Goal: Navigation & Orientation: Find specific page/section

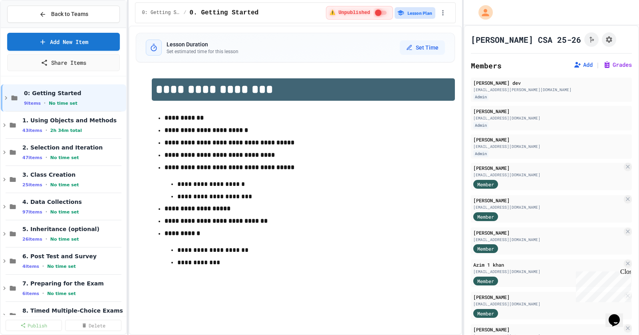
scroll to position [23, 0]
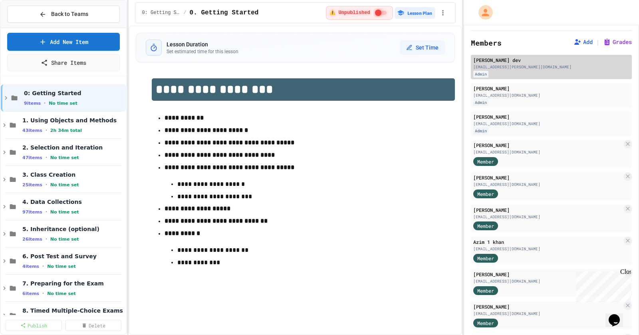
click at [512, 67] on div "[EMAIL_ADDRESS][PERSON_NAME][DOMAIN_NAME]" at bounding box center [551, 67] width 156 height 6
click at [484, 74] on div "Admin" at bounding box center [480, 74] width 15 height 7
click at [504, 71] on div "Admin" at bounding box center [551, 74] width 156 height 7
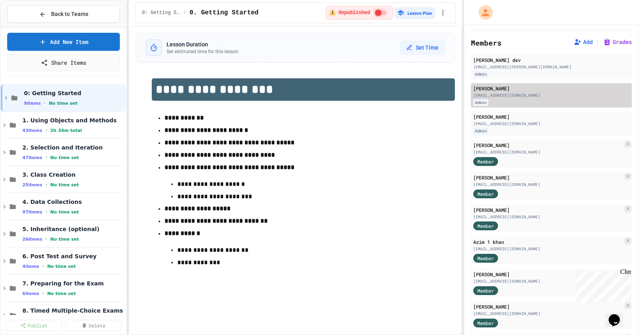
click at [505, 95] on div "[EMAIL_ADDRESS][DOMAIN_NAME]" at bounding box center [551, 95] width 156 height 6
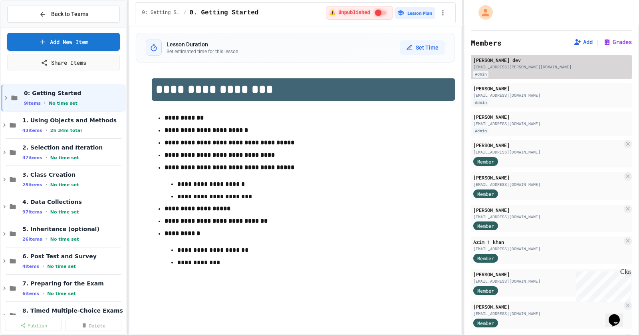
click at [519, 72] on div "Admin" at bounding box center [551, 74] width 156 height 7
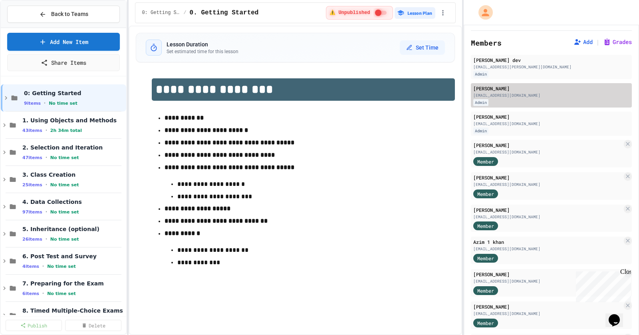
click at [527, 95] on div "[EMAIL_ADDRESS][DOMAIN_NAME]" at bounding box center [551, 95] width 156 height 6
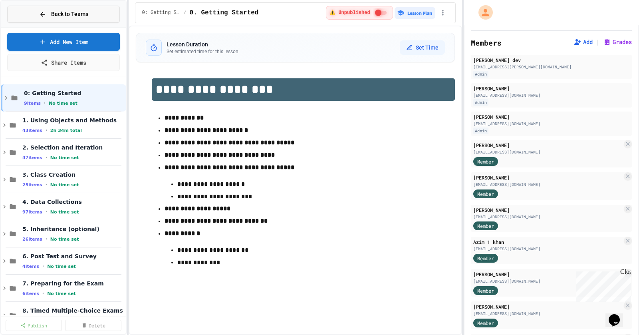
click at [63, 10] on span "Back to Teams" at bounding box center [69, 14] width 37 height 8
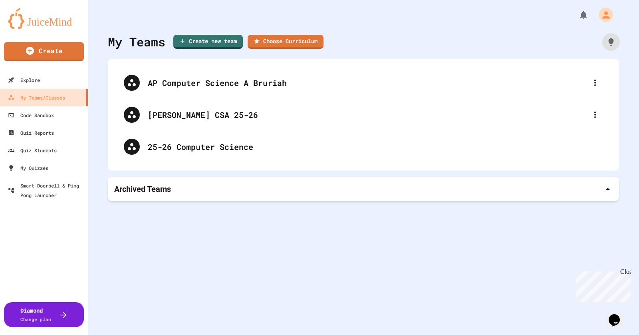
click at [613, 40] on icon at bounding box center [610, 41] width 5 height 7
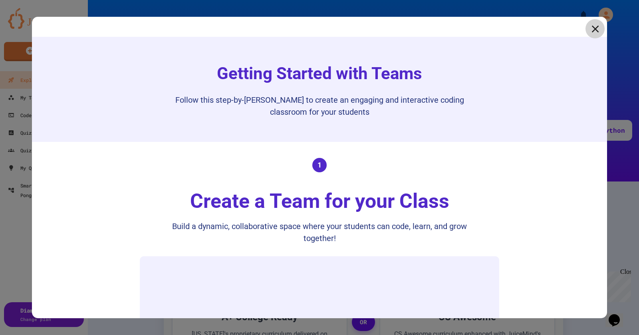
click at [594, 30] on icon at bounding box center [595, 29] width 12 height 12
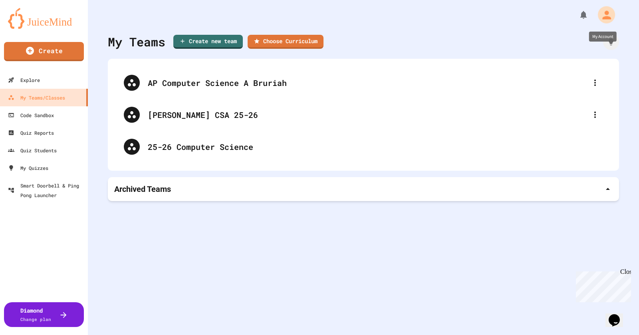
click at [604, 16] on icon "My Account" at bounding box center [606, 14] width 9 height 9
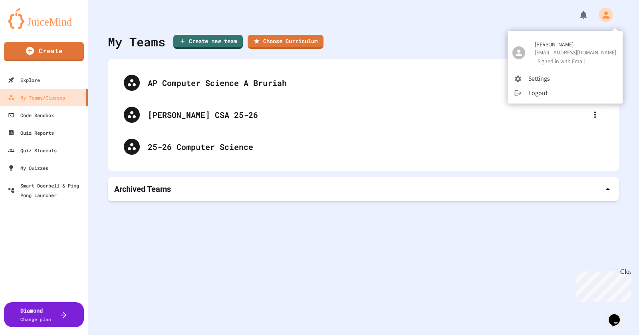
click at [535, 79] on li "Settings" at bounding box center [564, 78] width 115 height 14
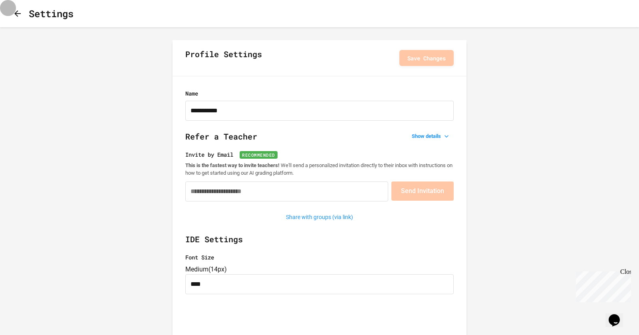
click at [21, 15] on icon "button" at bounding box center [18, 14] width 10 height 10
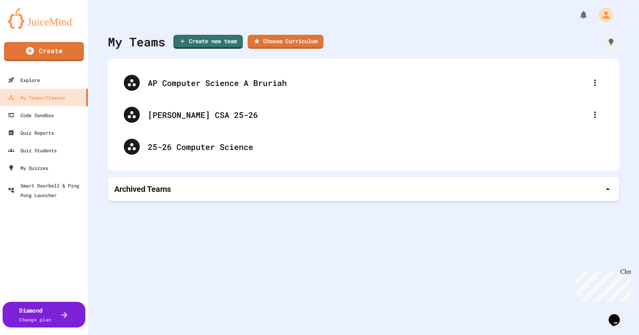
click at [53, 313] on div at bounding box center [60, 314] width 18 height 10
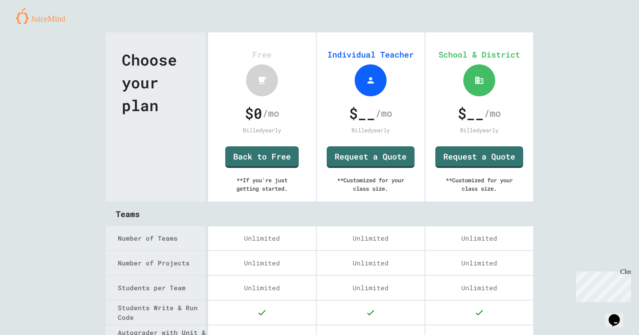
click at [54, 19] on img at bounding box center [43, 16] width 55 height 16
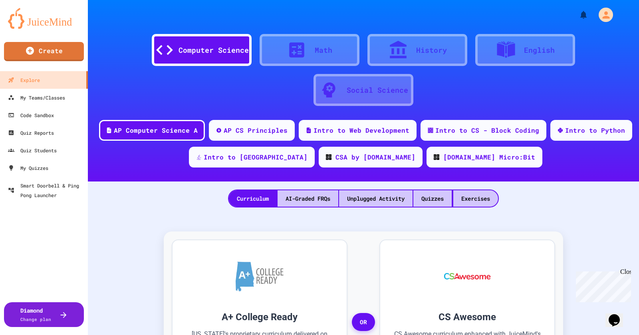
click at [541, 106] on div "Computer Science Math History English Social Science" at bounding box center [363, 66] width 527 height 84
click at [584, 15] on icon "My Notifications" at bounding box center [585, 14] width 8 height 9
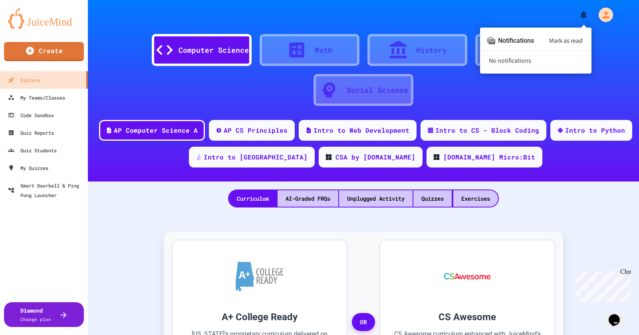
click at [606, 22] on div at bounding box center [319, 167] width 639 height 335
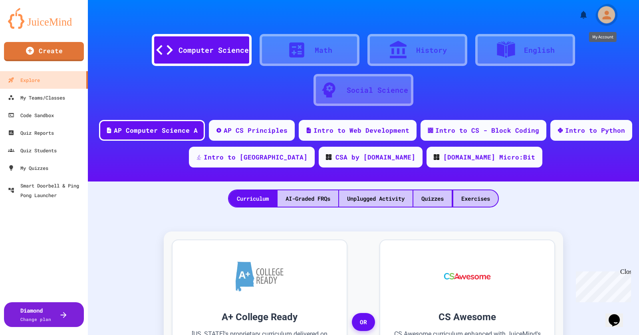
click at [604, 14] on icon "My Account" at bounding box center [606, 14] width 9 height 9
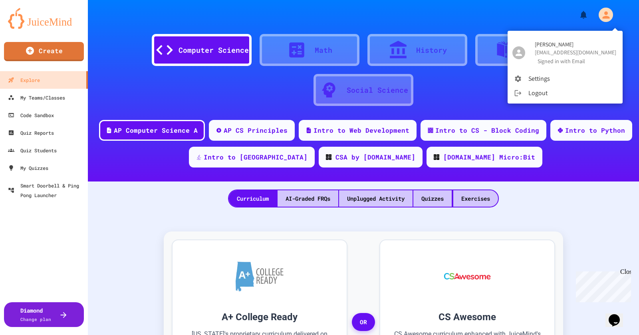
click at [460, 26] on div at bounding box center [319, 167] width 639 height 335
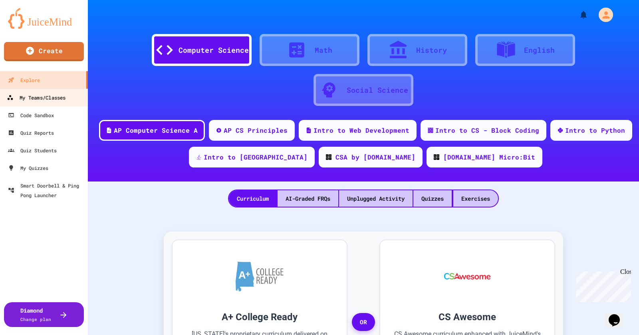
click at [52, 95] on div "My Teams/Classes" at bounding box center [36, 98] width 59 height 10
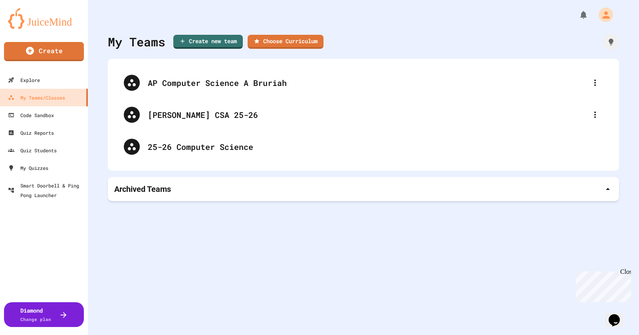
click at [366, 182] on div "Archived Teams" at bounding box center [363, 189] width 511 height 24
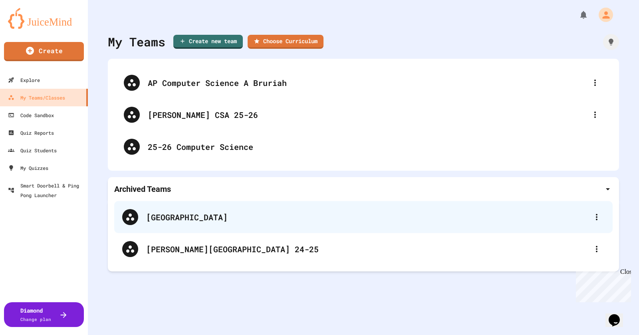
click at [598, 218] on icon at bounding box center [597, 217] width 10 height 10
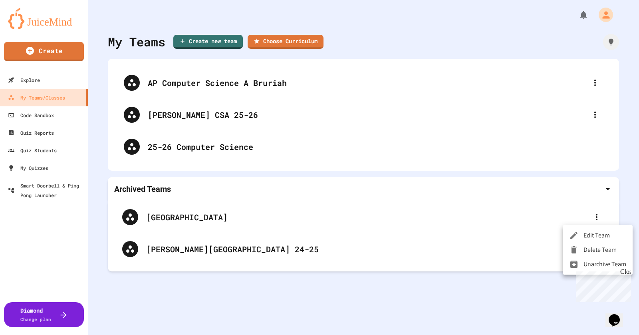
click at [599, 250] on li "Delete Team" at bounding box center [598, 249] width 70 height 14
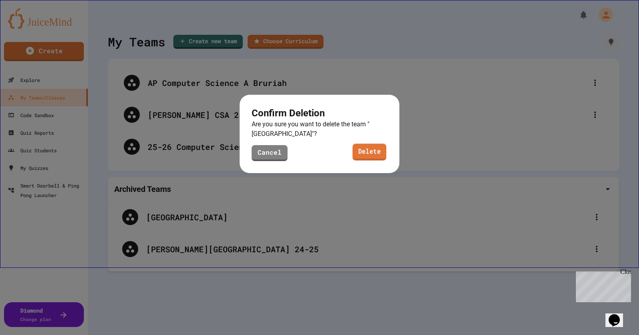
click at [379, 154] on link "Delete" at bounding box center [370, 152] width 34 height 17
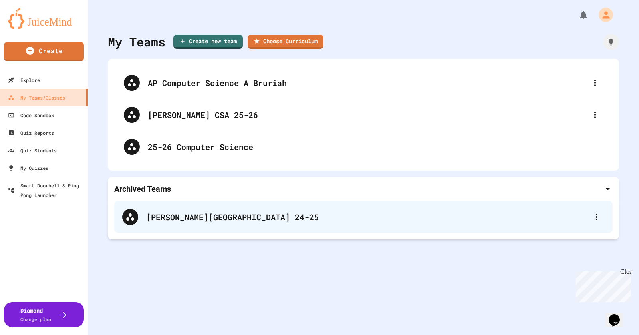
click at [598, 222] on div at bounding box center [596, 217] width 16 height 16
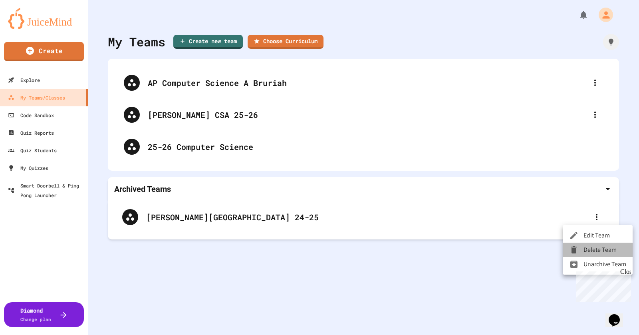
click at [592, 249] on li "Delete Team" at bounding box center [598, 249] width 70 height 14
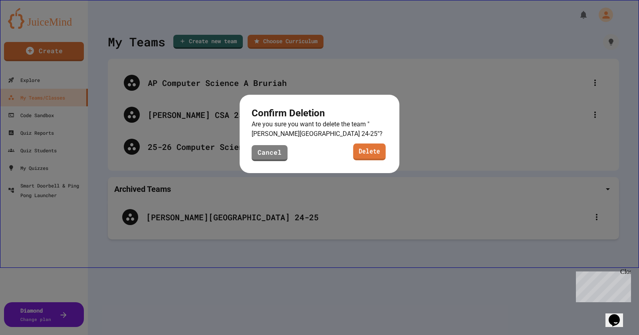
click at [362, 146] on link "Delete" at bounding box center [369, 151] width 32 height 17
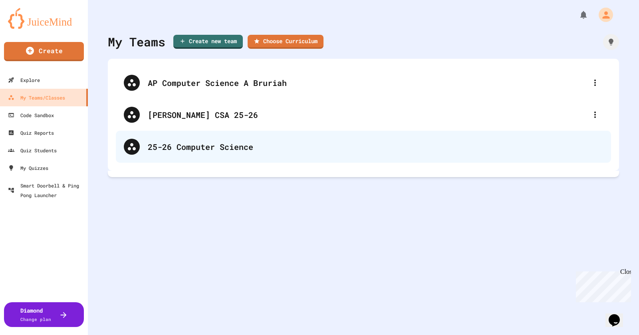
click at [244, 143] on div "25-26 Computer Science" at bounding box center [375, 147] width 455 height 12
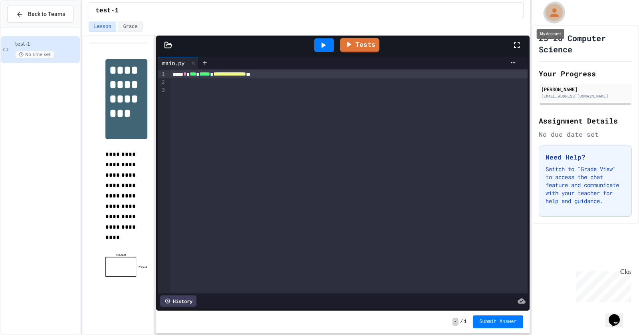
click at [555, 12] on icon "My Account" at bounding box center [553, 12] width 13 height 13
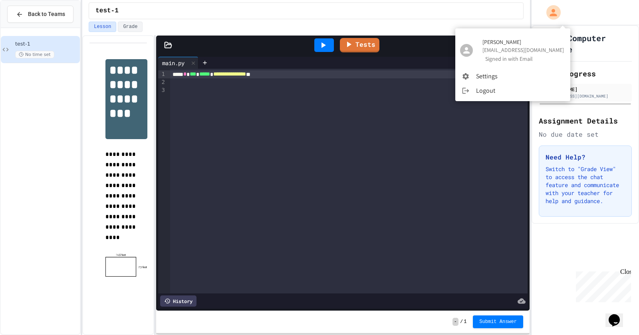
click at [603, 59] on div at bounding box center [319, 167] width 639 height 335
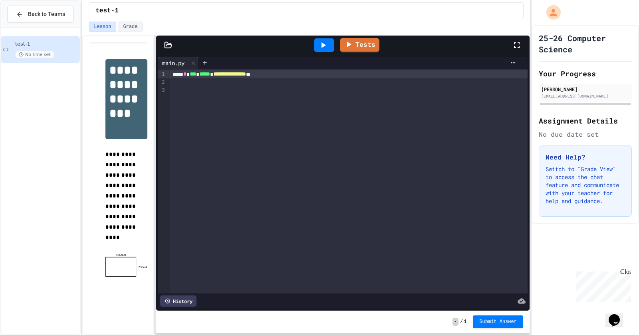
click at [561, 41] on h1 "25-26 Computer Science" at bounding box center [585, 43] width 93 height 22
click at [38, 14] on span "Back to Teams" at bounding box center [46, 14] width 37 height 8
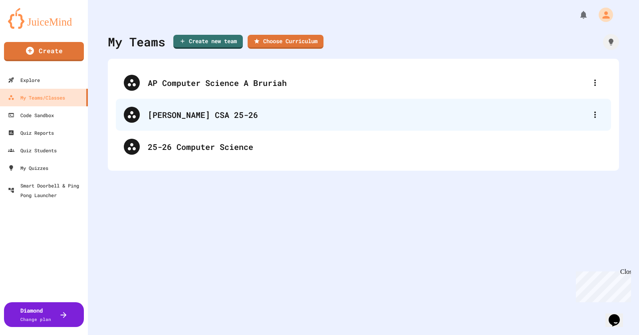
click at [262, 116] on div "[PERSON_NAME] CSA 25-26" at bounding box center [367, 115] width 439 height 12
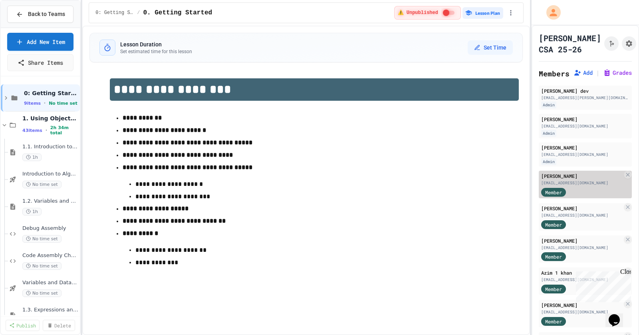
click at [582, 185] on div "[PERSON_NAME] [EMAIL_ADDRESS][DOMAIN_NAME] Member" at bounding box center [585, 184] width 93 height 28
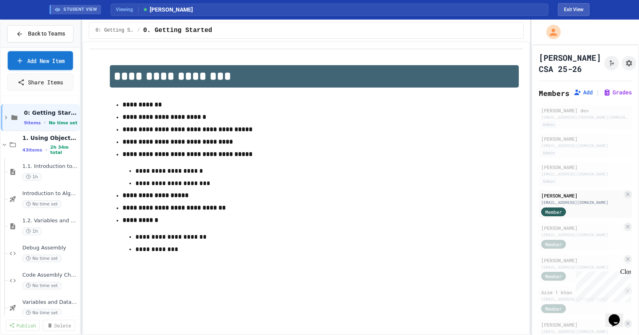
click at [50, 63] on link "Add New Item" at bounding box center [40, 60] width 65 height 19
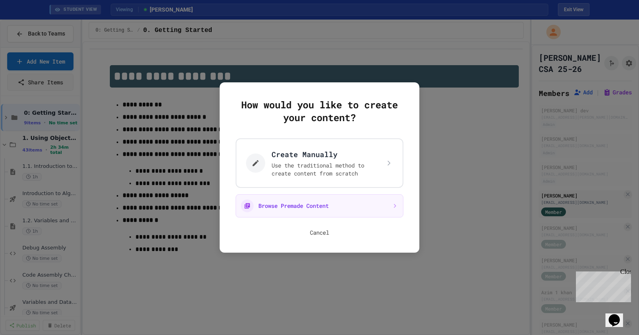
click at [317, 228] on button "Cancel" at bounding box center [319, 232] width 19 height 8
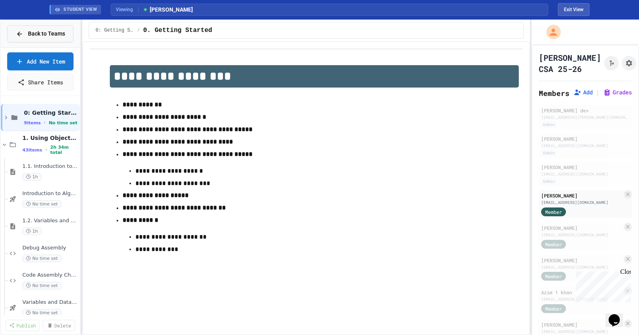
click at [44, 36] on span "Back to Teams" at bounding box center [46, 34] width 37 height 8
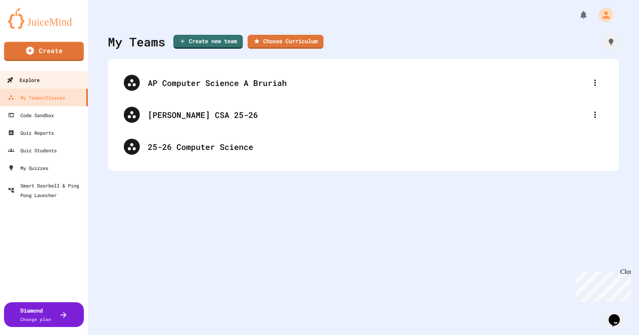
click at [32, 84] on div "Explore" at bounding box center [23, 80] width 33 height 10
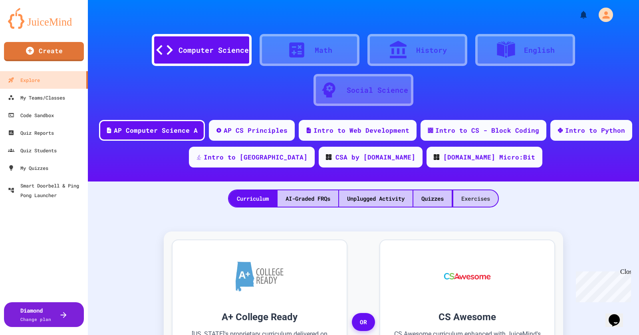
click at [488, 203] on div "Exercises" at bounding box center [475, 198] width 45 height 16
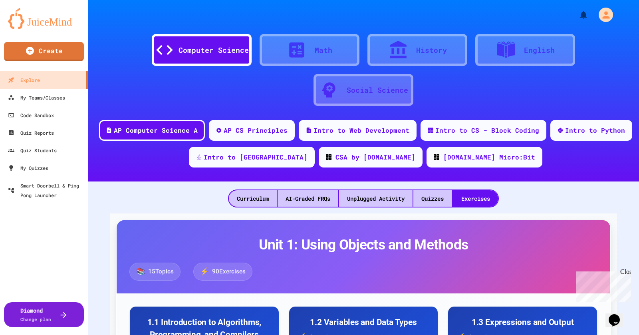
click at [474, 206] on div "Curriculum AI-Graded FRQs Unplugged Activity Quizzes Exercises" at bounding box center [363, 198] width 271 height 18
click at [474, 204] on div "Exercises" at bounding box center [475, 198] width 45 height 16
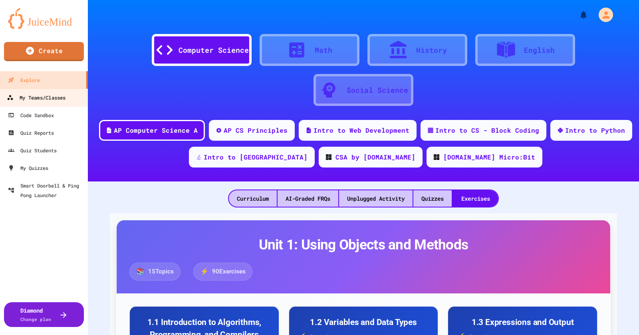
click at [25, 93] on div "My Teams/Classes" at bounding box center [36, 98] width 59 height 10
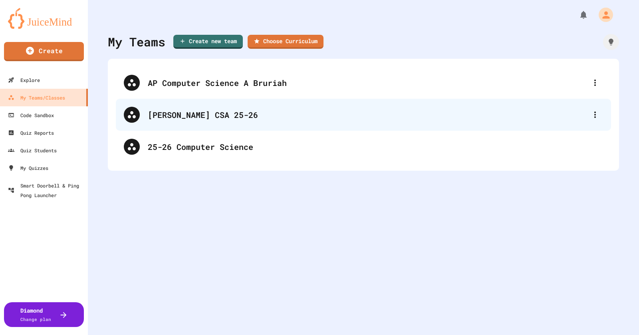
click at [229, 113] on div "[PERSON_NAME] CSA 25-26" at bounding box center [367, 115] width 439 height 12
